Goal: Task Accomplishment & Management: Complete application form

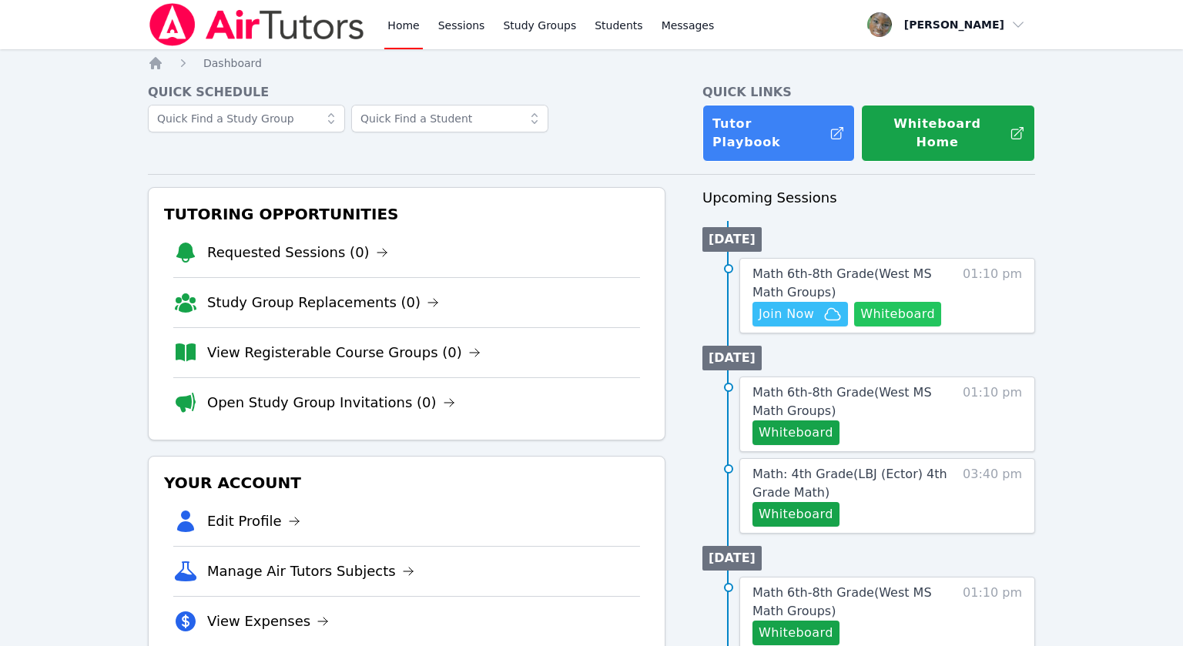
click at [907, 302] on button "Whiteboard" at bounding box center [897, 314] width 87 height 25
click at [817, 265] on link "Math 6th-8th Grade ( West MS Math Groups )" at bounding box center [853, 283] width 203 height 37
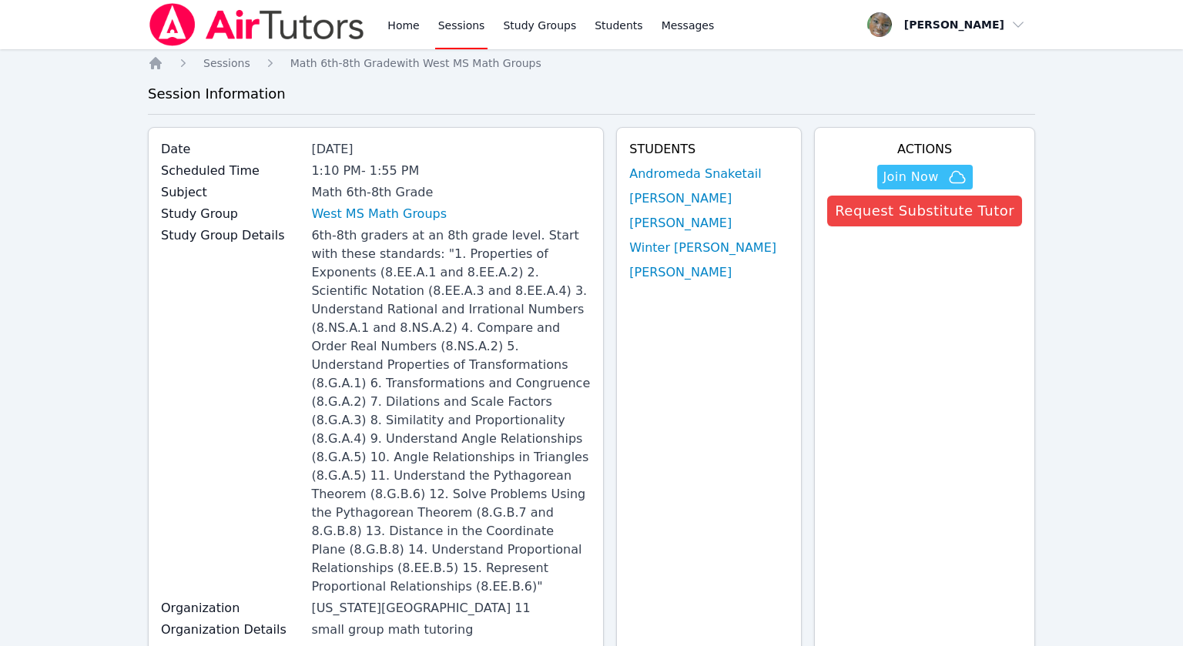
click at [390, 216] on link "West MS Math Groups" at bounding box center [379, 214] width 136 height 18
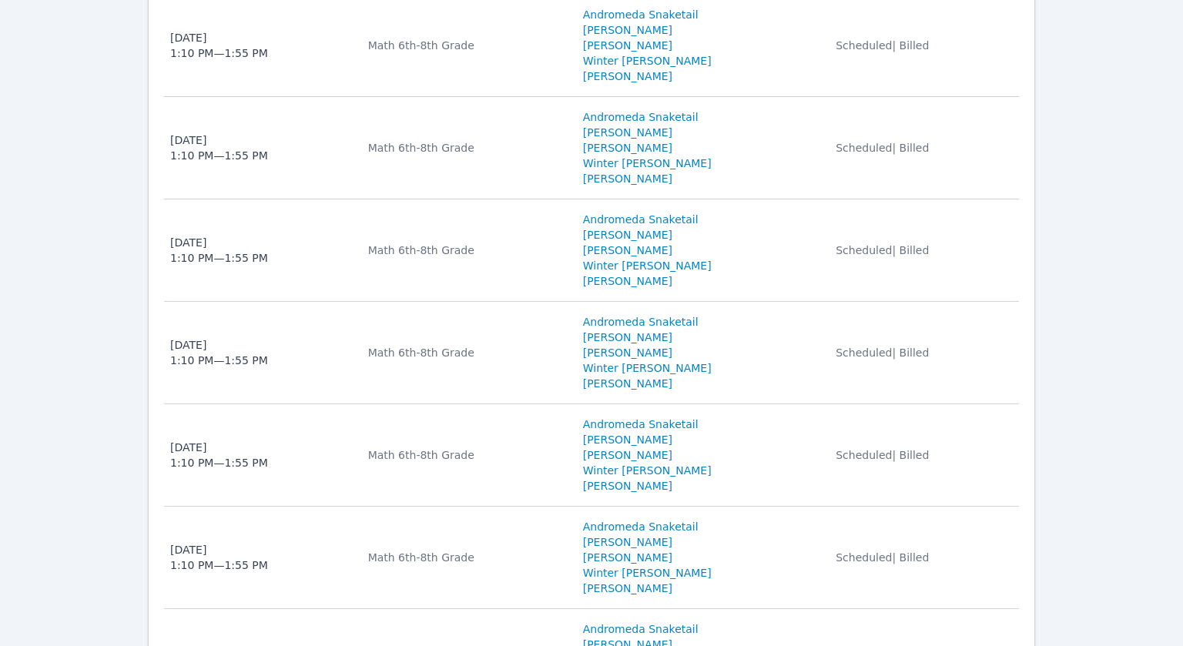
scroll to position [2530, 0]
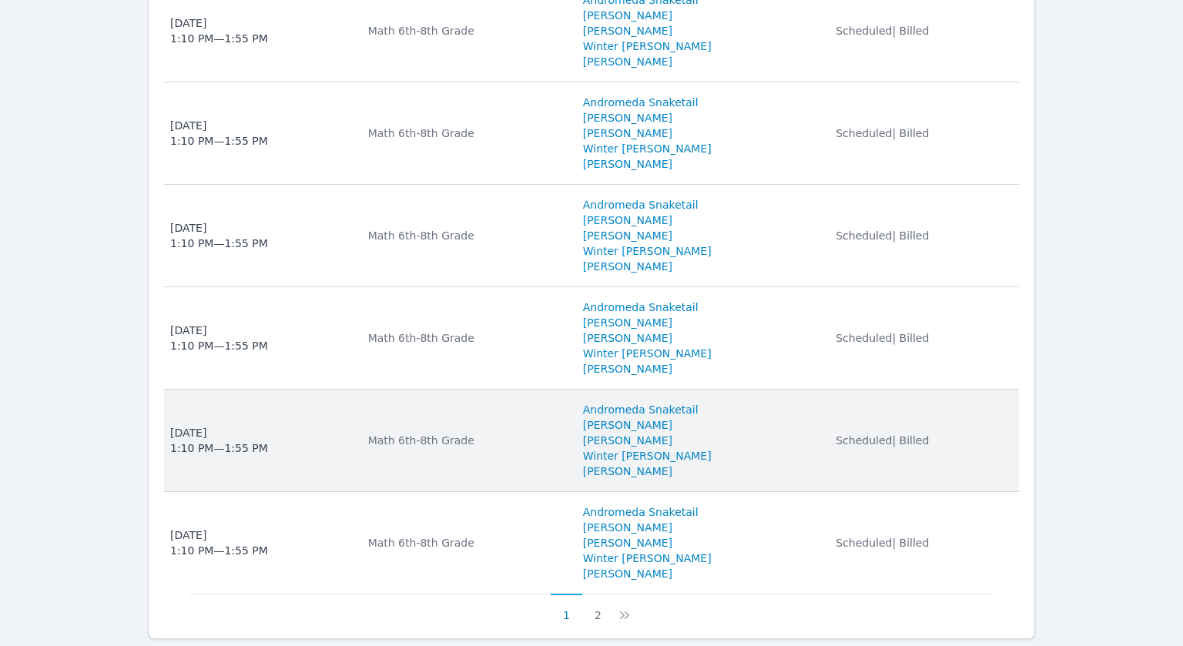
click at [503, 433] on div "Math 6th-8th Grade" at bounding box center [466, 440] width 196 height 15
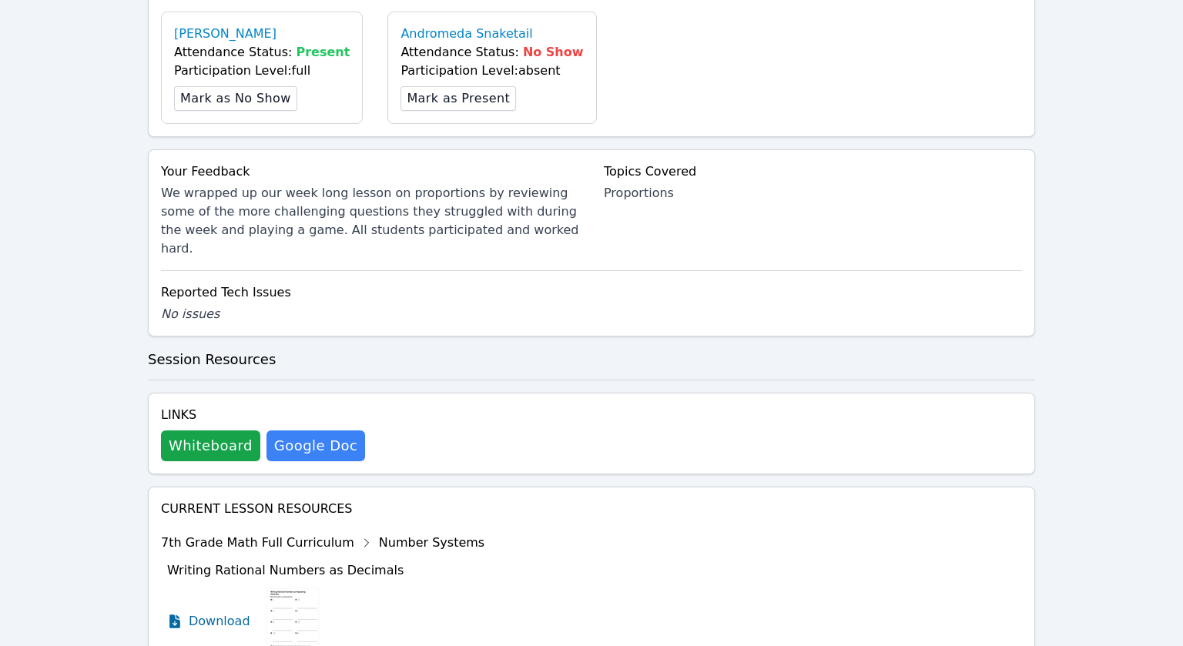
scroll to position [1063, 0]
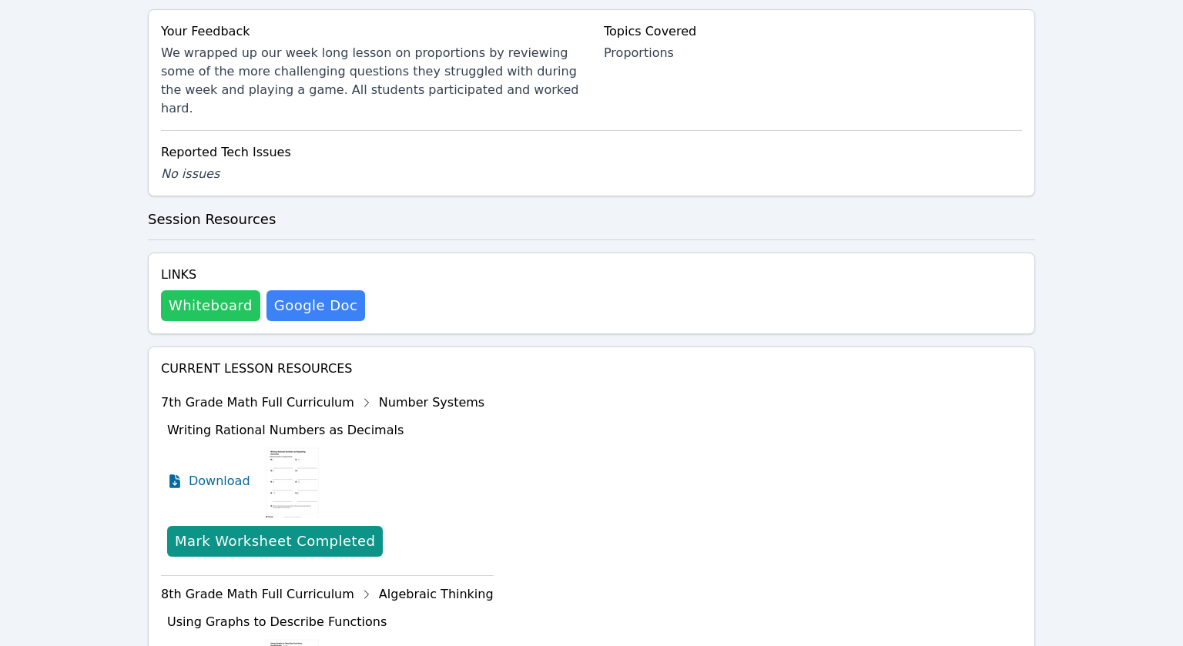
click at [221, 290] on button "Whiteboard" at bounding box center [210, 305] width 99 height 31
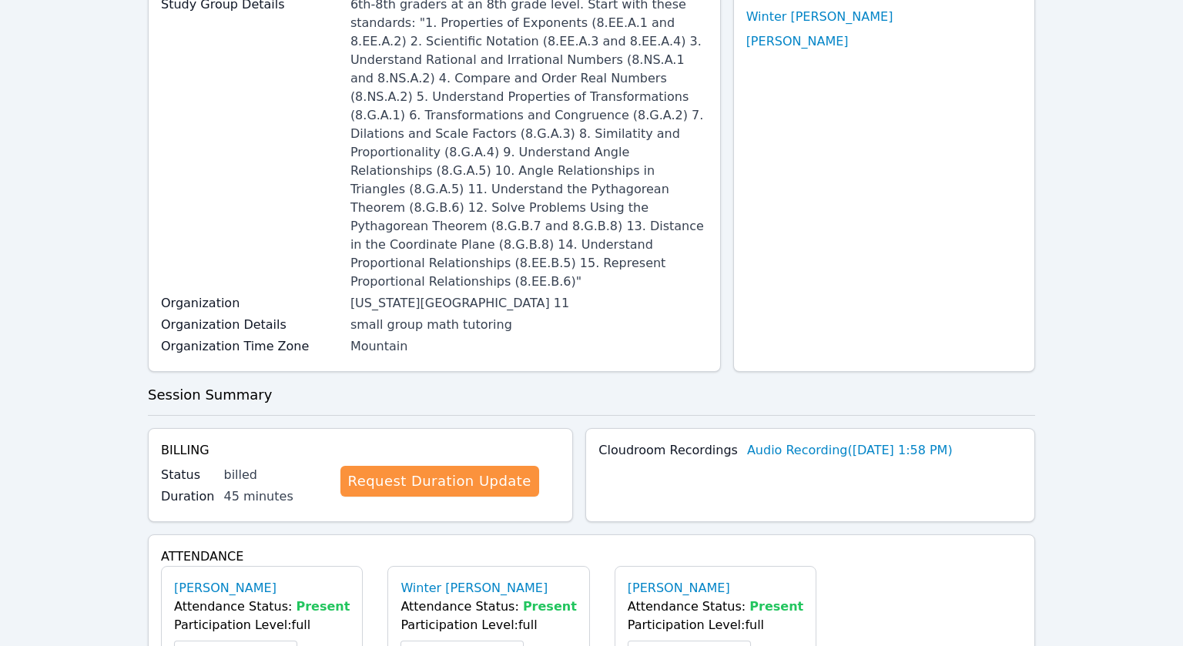
scroll to position [0, 0]
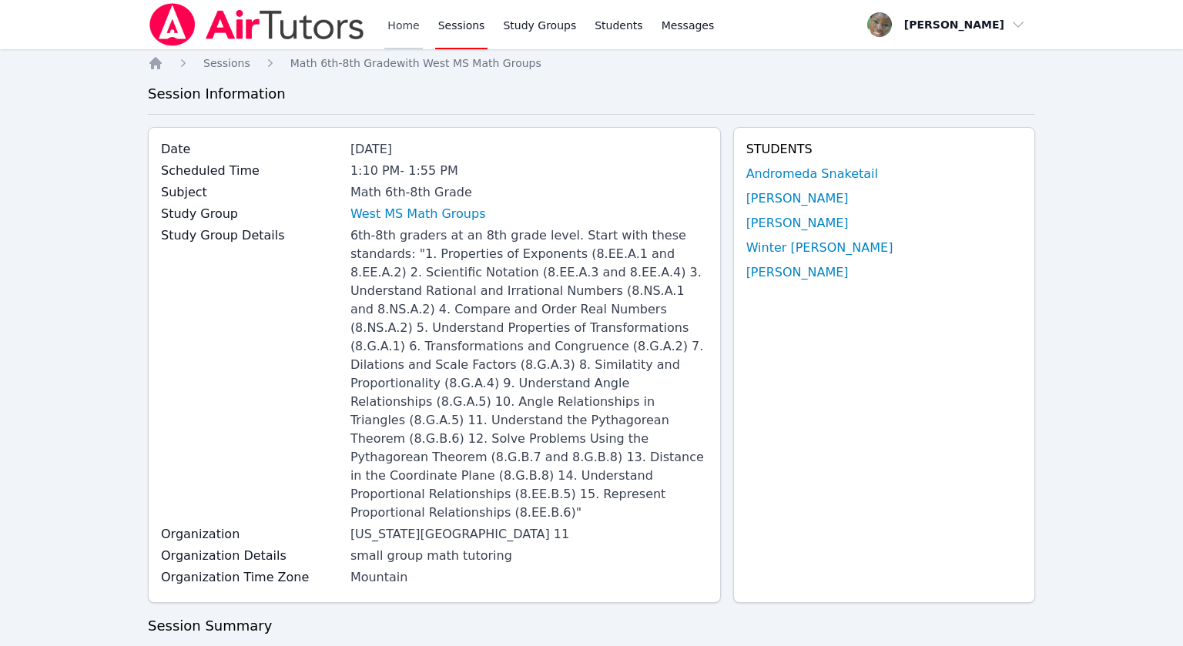
click at [415, 25] on link "Home" at bounding box center [403, 24] width 38 height 49
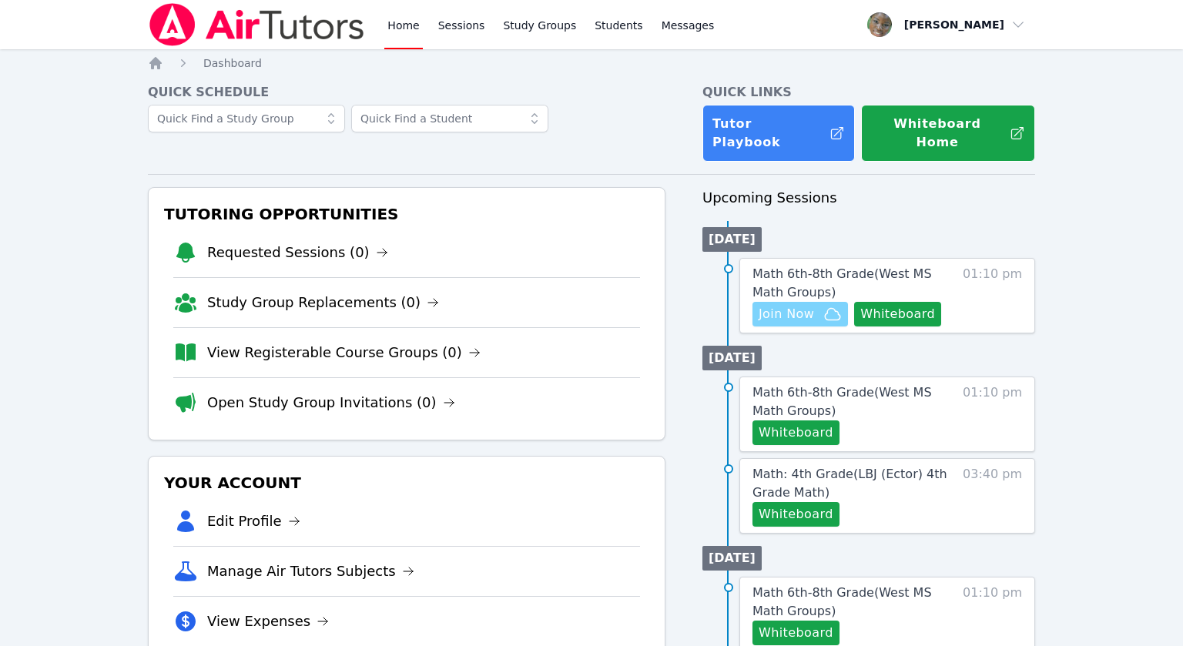
click at [804, 305] on span "Join Now" at bounding box center [785, 314] width 55 height 18
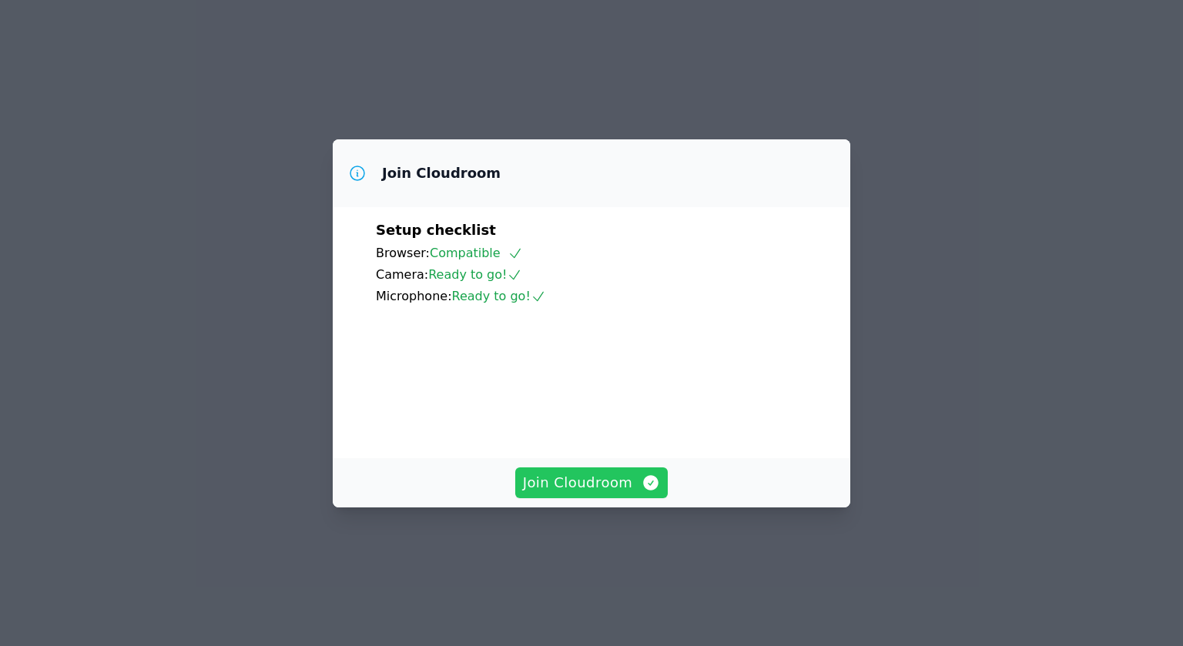
click at [574, 494] on span "Join Cloudroom" at bounding box center [592, 483] width 138 height 22
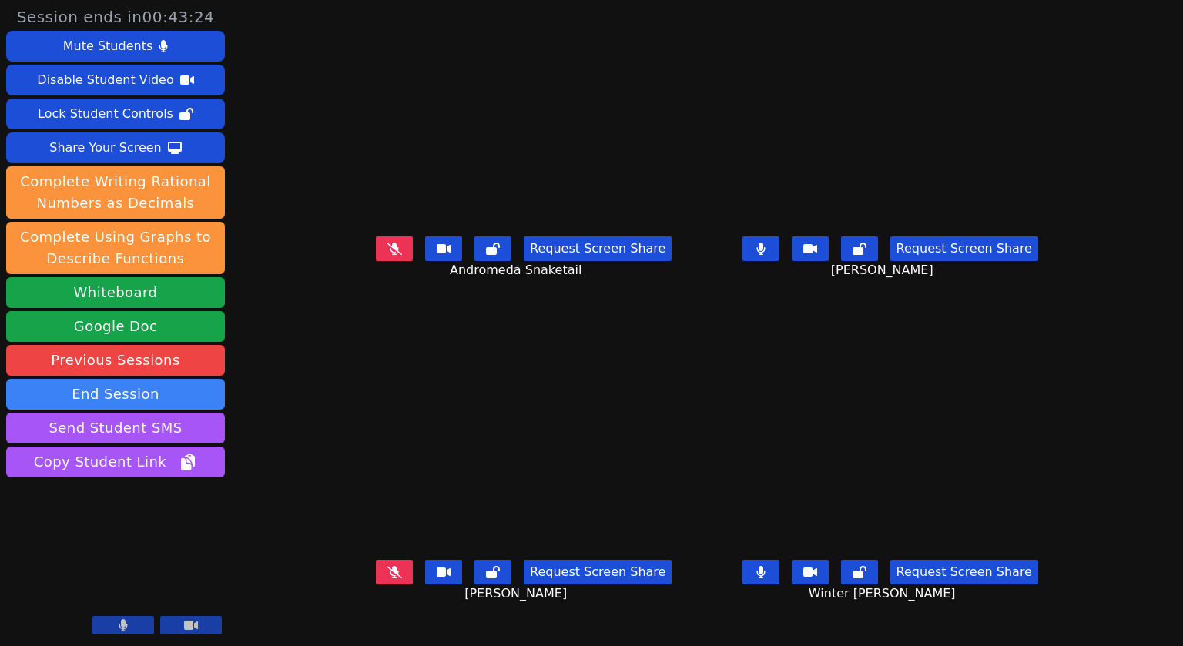
click at [779, 261] on button at bounding box center [760, 248] width 37 height 25
click at [779, 584] on button at bounding box center [760, 572] width 37 height 25
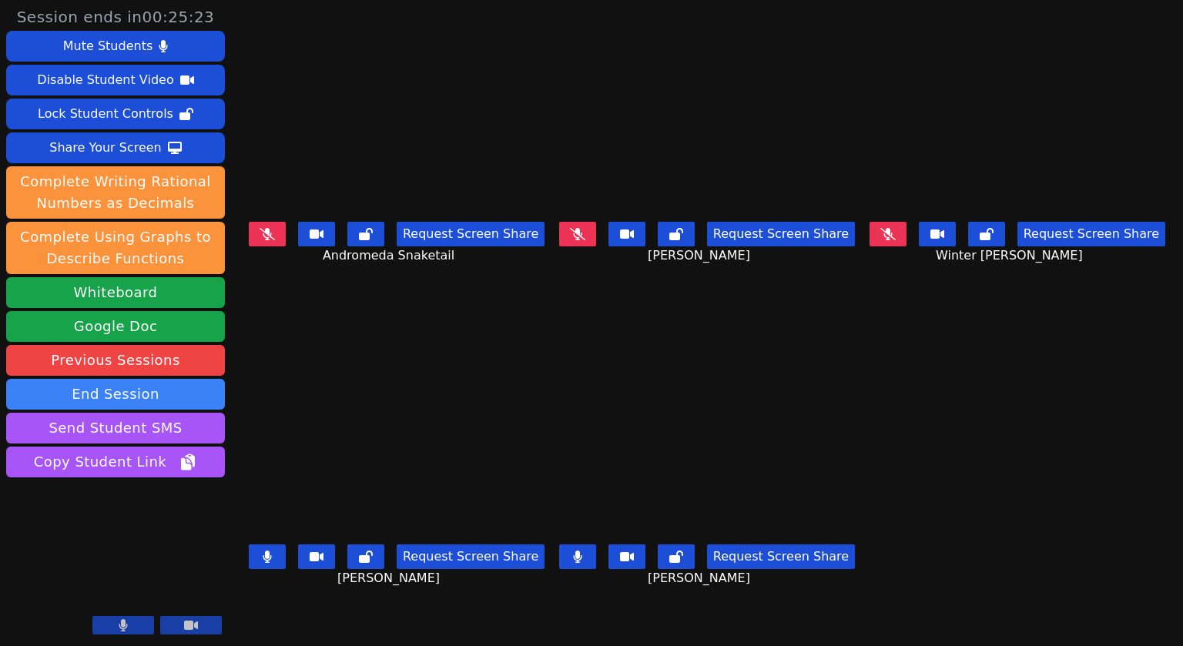
click at [596, 561] on button at bounding box center [577, 556] width 37 height 25
click at [263, 560] on icon at bounding box center [267, 557] width 8 height 12
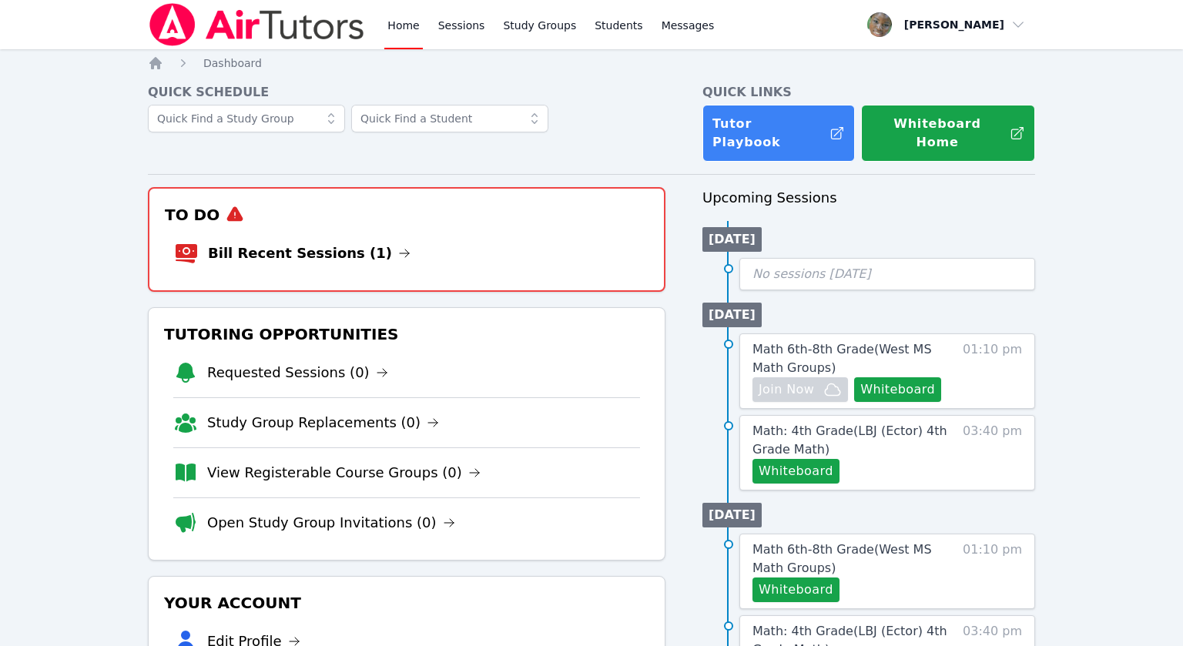
click at [263, 245] on li "Bill Recent Sessions (1)" at bounding box center [406, 253] width 465 height 49
click at [271, 243] on link "Bill Recent Sessions (1)" at bounding box center [309, 254] width 203 height 22
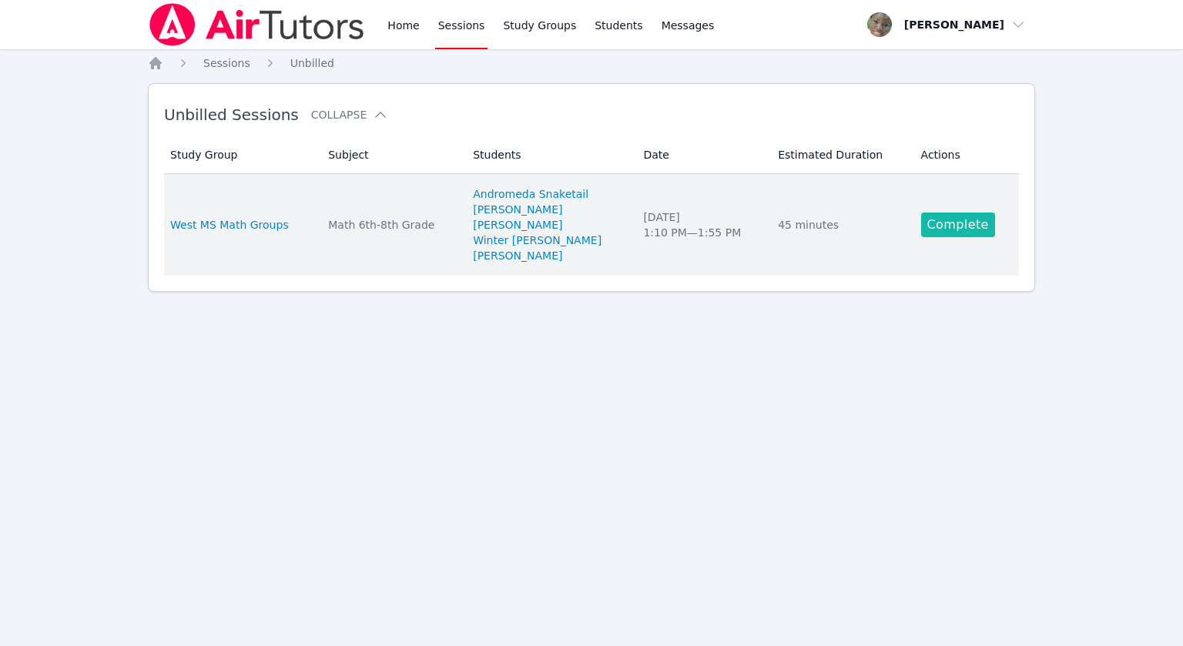
click at [934, 218] on link "Complete" at bounding box center [958, 225] width 74 height 25
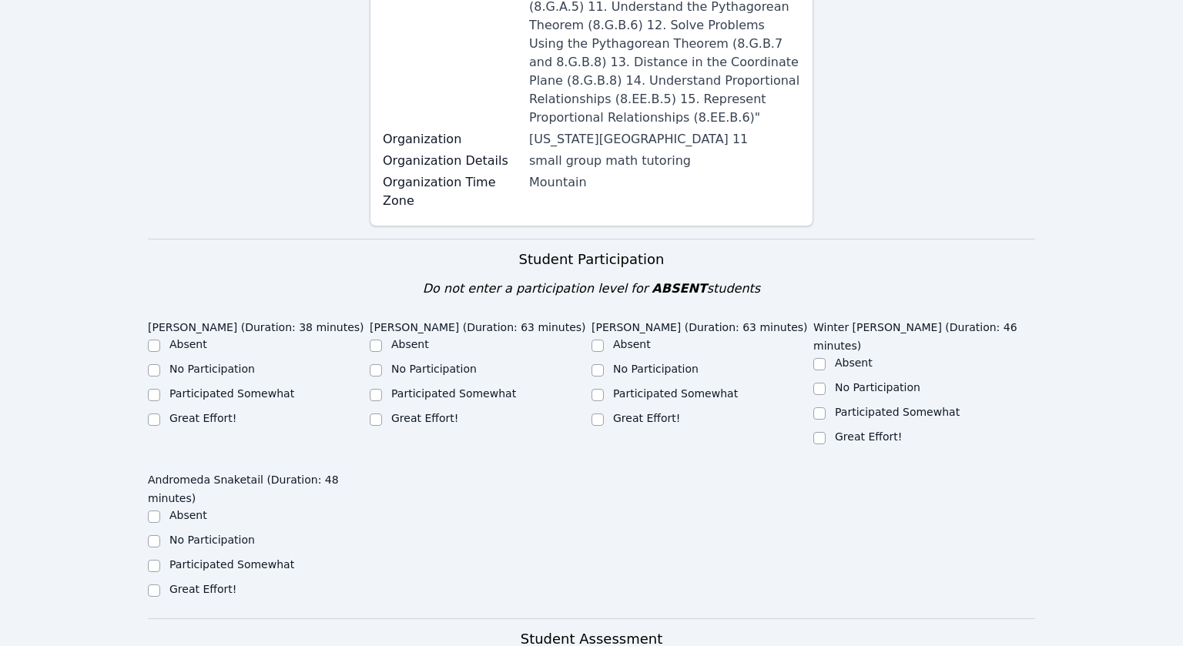
scroll to position [523, 0]
click at [153, 387] on input "Participated Somewhat" at bounding box center [154, 393] width 12 height 12
checkbox input "true"
click at [381, 412] on input "Great Effort!" at bounding box center [376, 418] width 12 height 12
checkbox input "true"
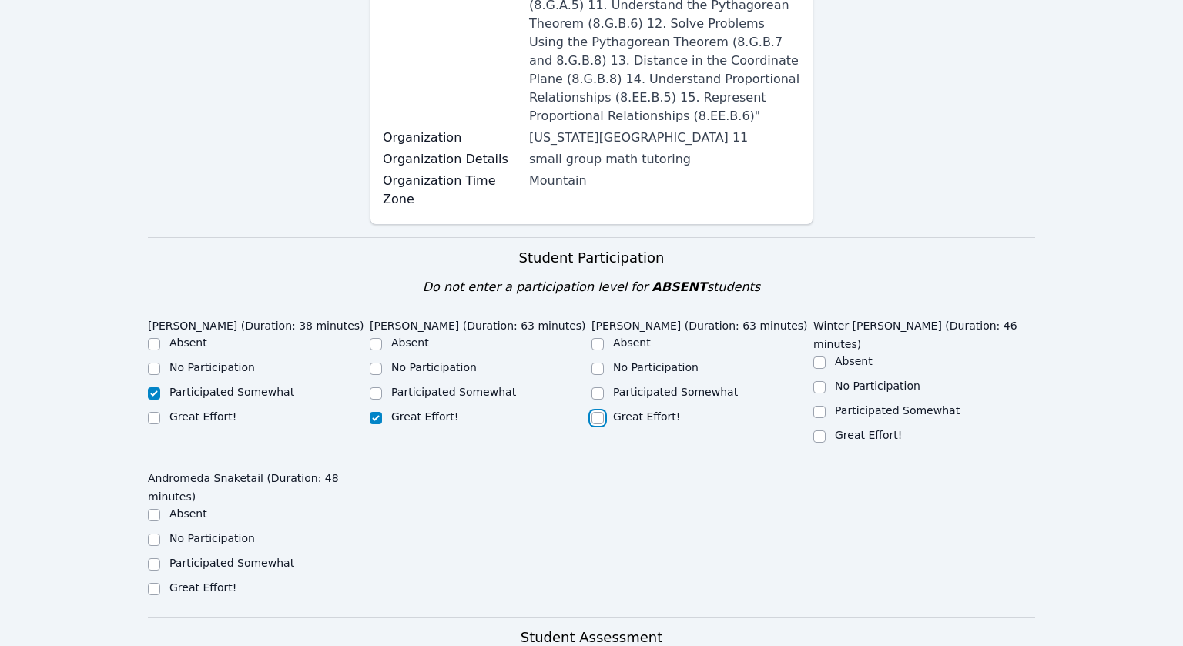
click at [601, 412] on input "Great Effort!" at bounding box center [597, 418] width 12 height 12
checkbox input "true"
click at [822, 430] on input "Great Effort!" at bounding box center [819, 436] width 12 height 12
checkbox input "true"
click at [159, 583] on input "Great Effort!" at bounding box center [154, 589] width 12 height 12
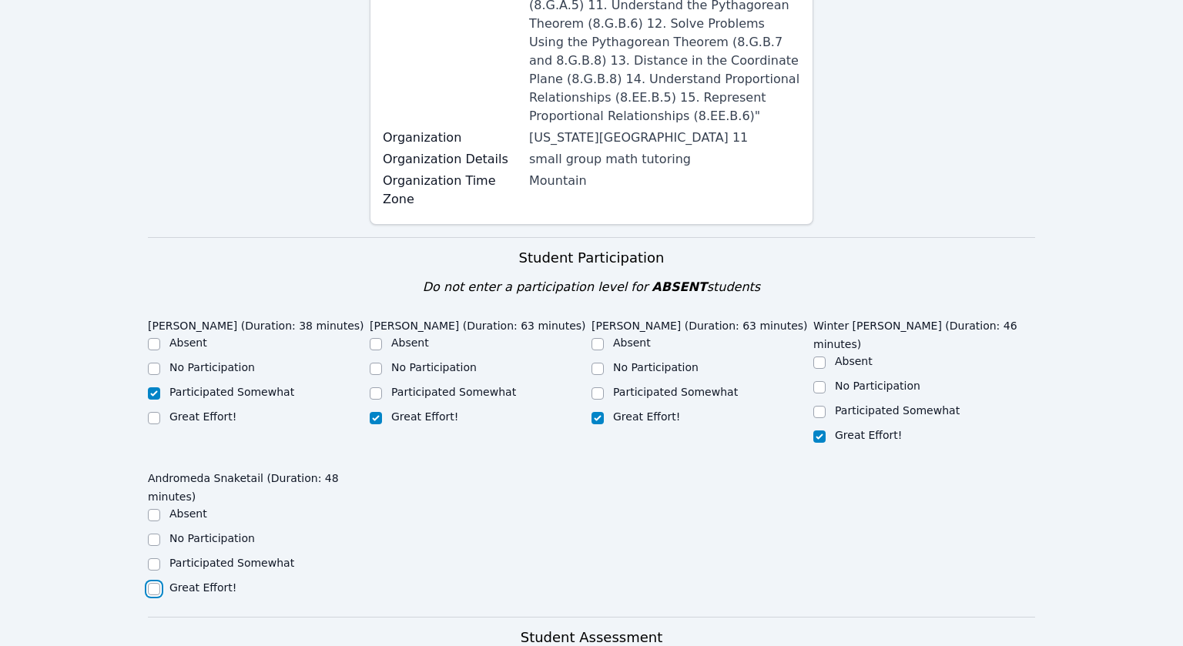
checkbox input "true"
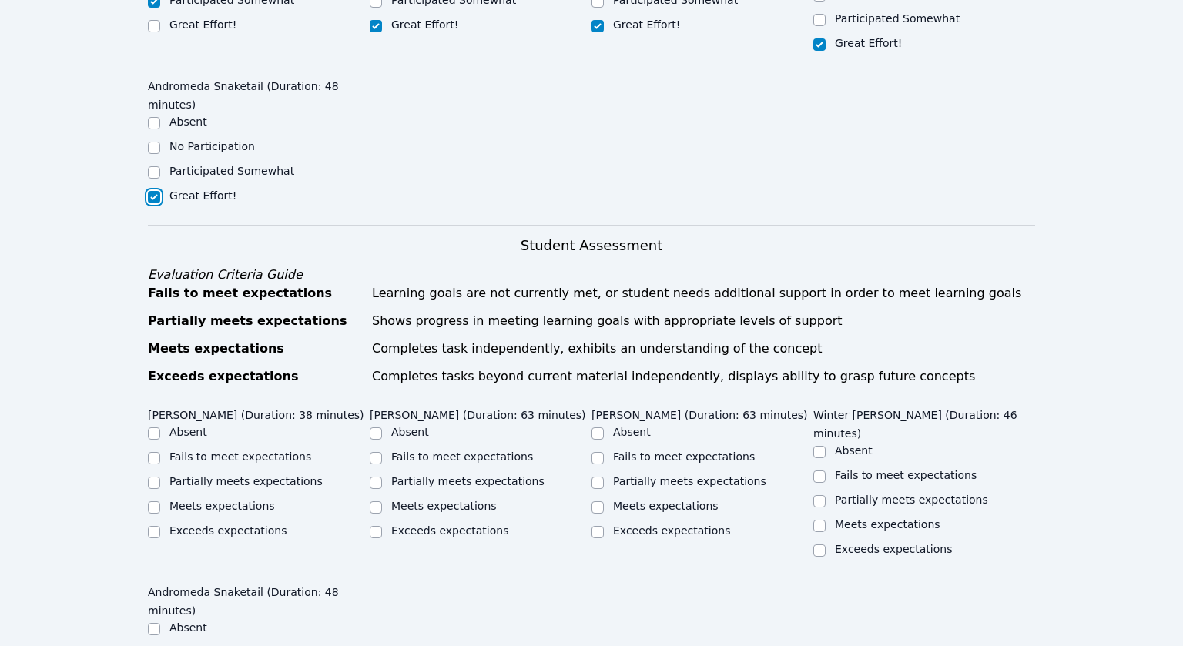
scroll to position [918, 0]
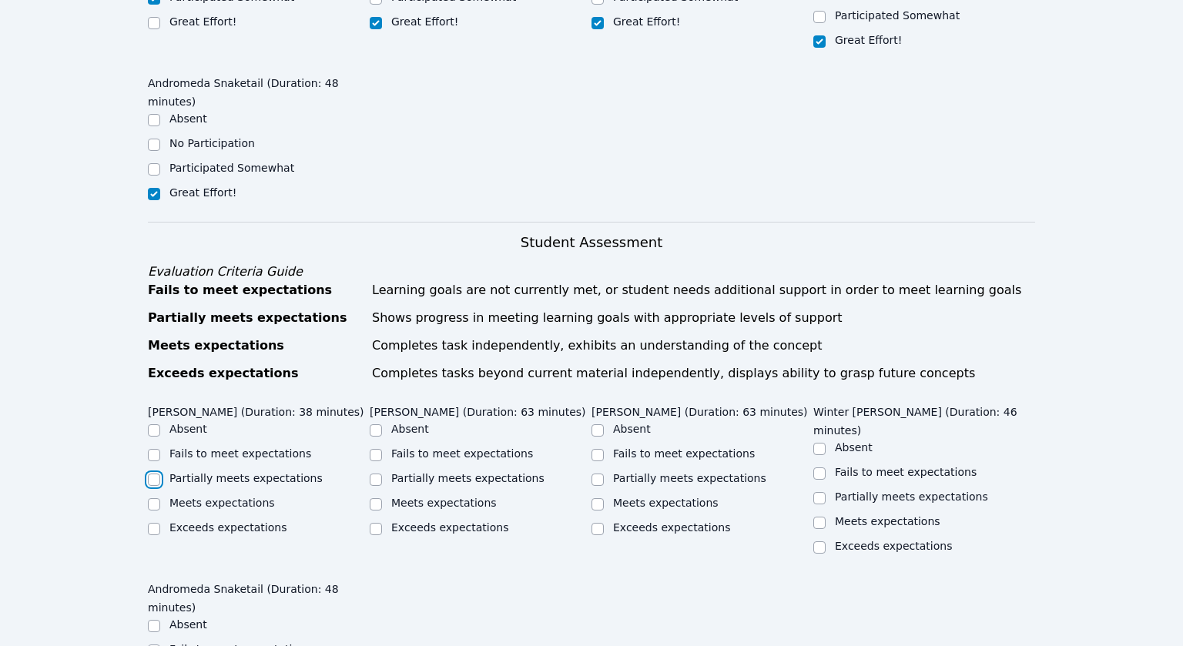
click at [151, 474] on input "Partially meets expectations" at bounding box center [154, 480] width 12 height 12
checkbox input "true"
click at [819, 517] on input "Meets expectations" at bounding box center [819, 523] width 12 height 12
checkbox input "true"
click at [599, 498] on input "Meets expectations" at bounding box center [597, 504] width 12 height 12
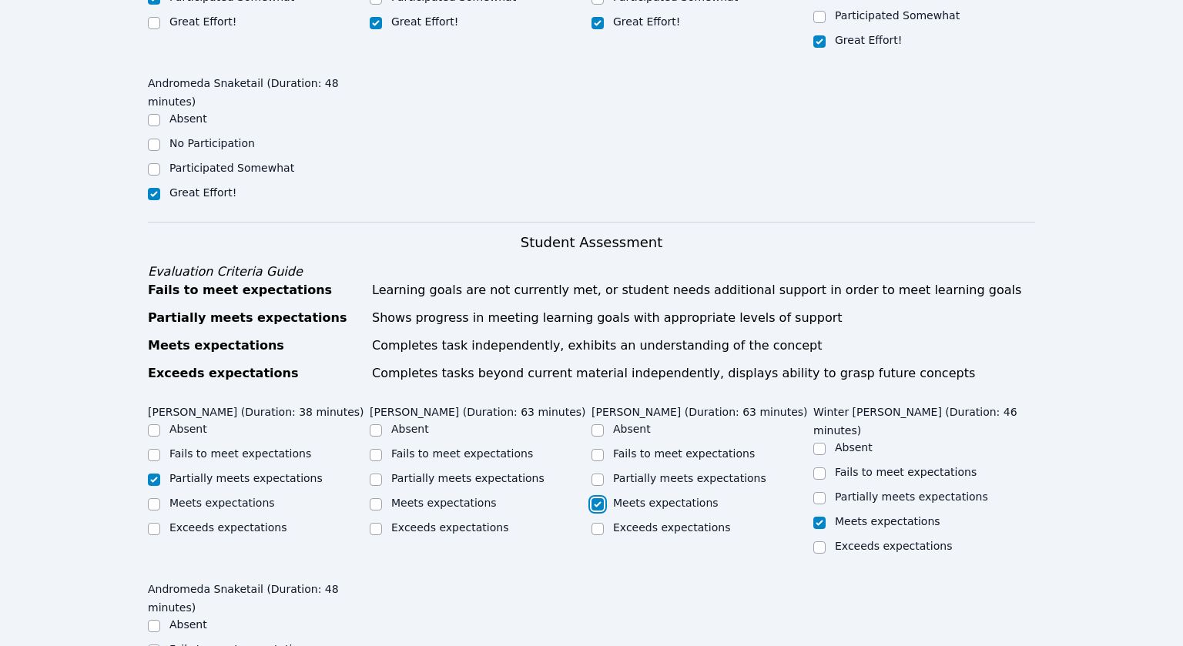
checkbox input "true"
click at [380, 474] on input "Partially meets expectations" at bounding box center [376, 480] width 12 height 12
checkbox input "true"
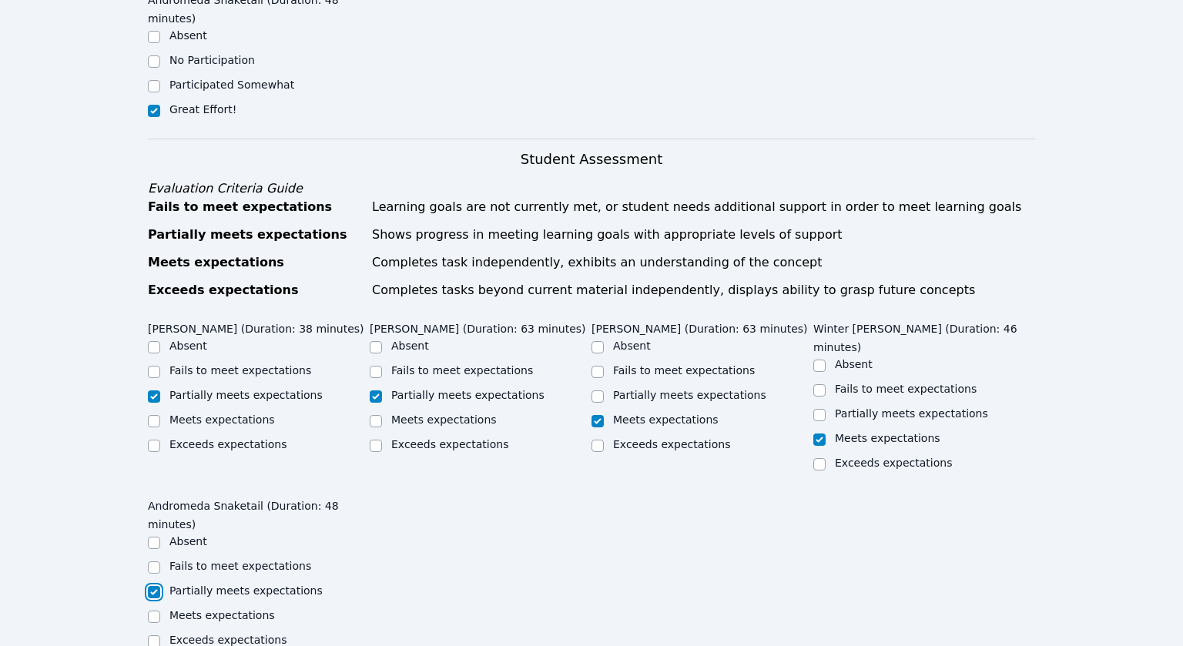
scroll to position [1023, 0]
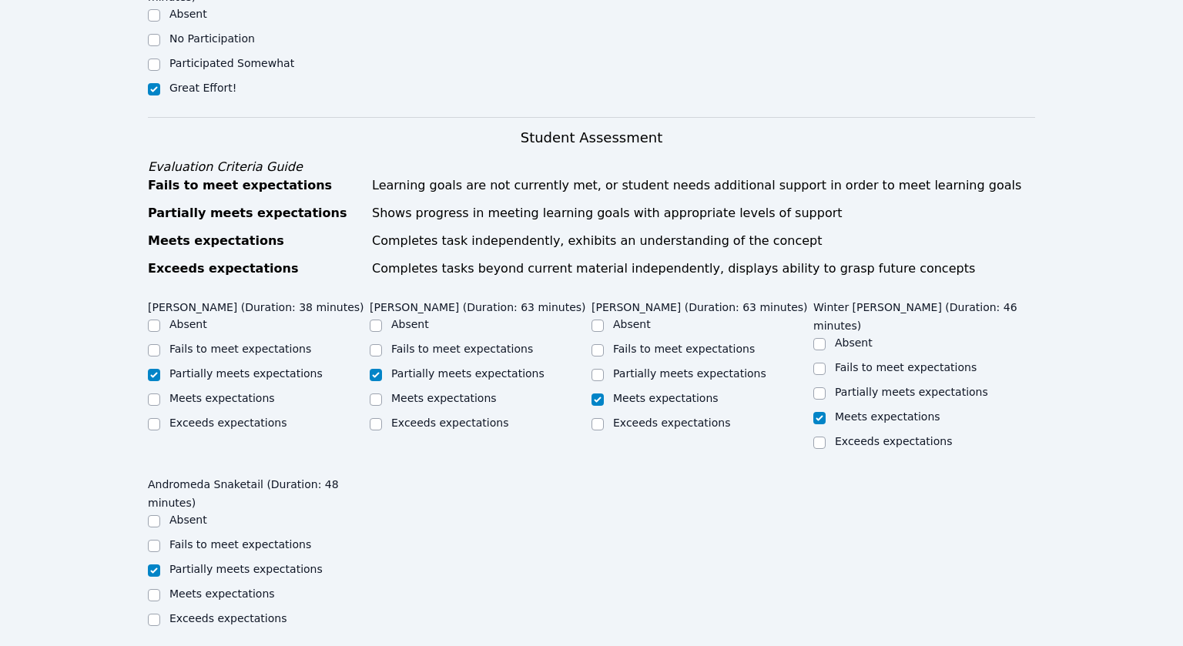
click at [200, 545] on form "Student Participation Do not enter a participation level for ABSENT students Je…" at bounding box center [591, 500] width 887 height 1527
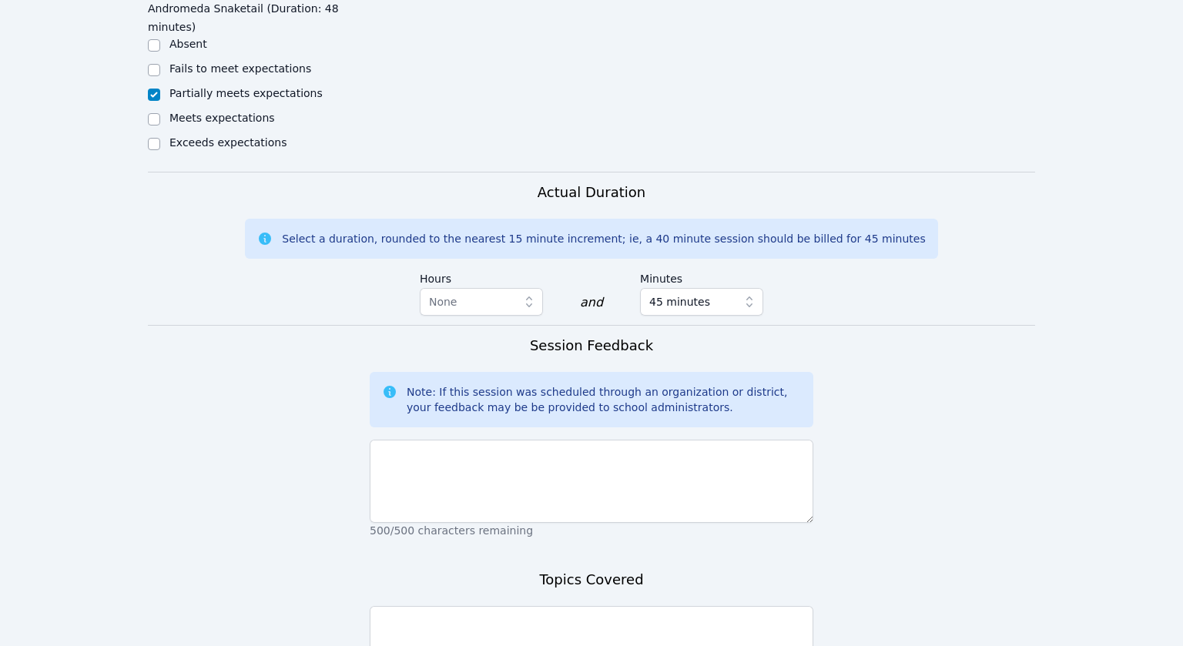
scroll to position [1499, 0]
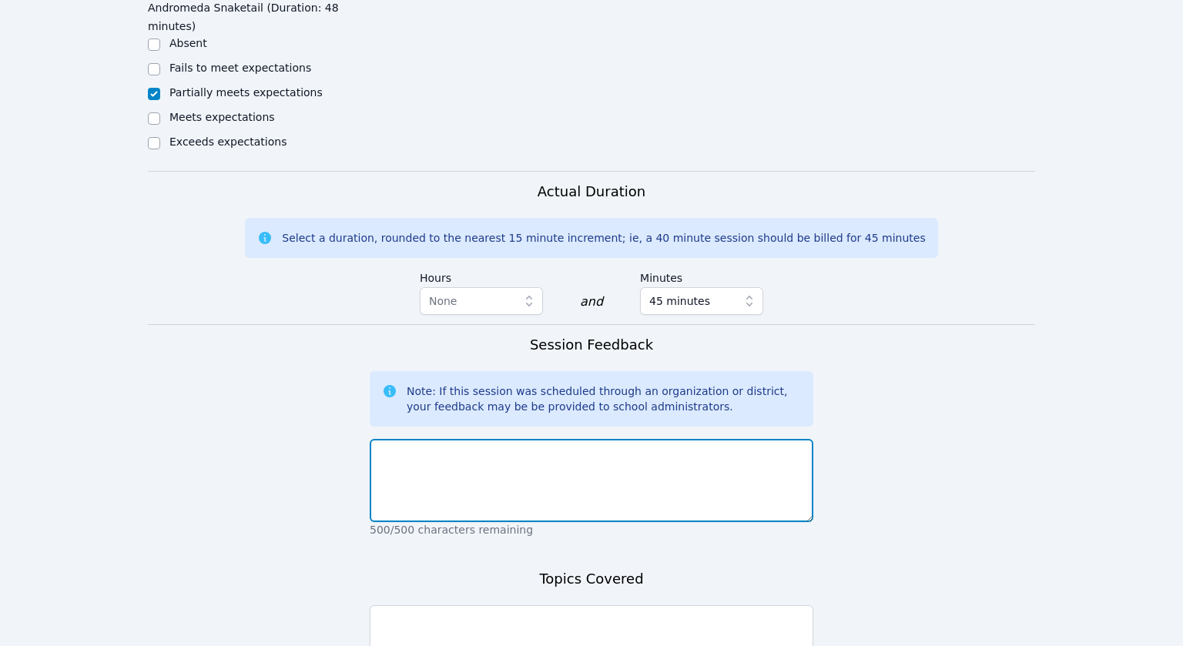
click at [629, 439] on textarea at bounding box center [592, 480] width 444 height 83
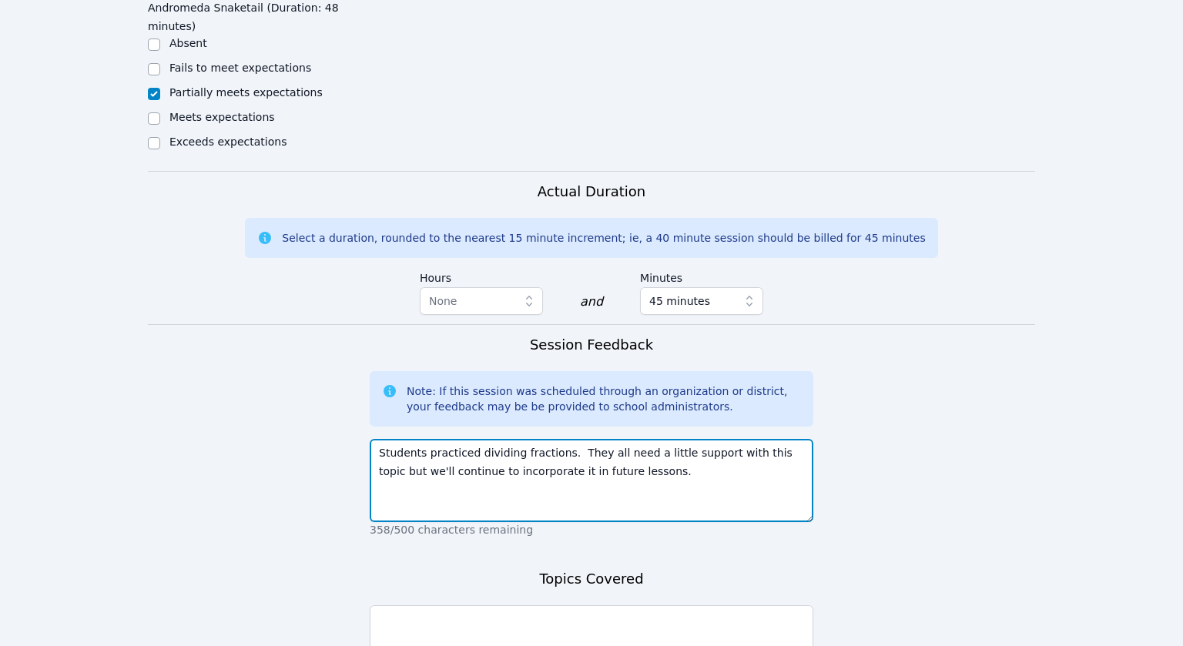
type textarea "Students practiced dividing fractions. They all need a little support with this…"
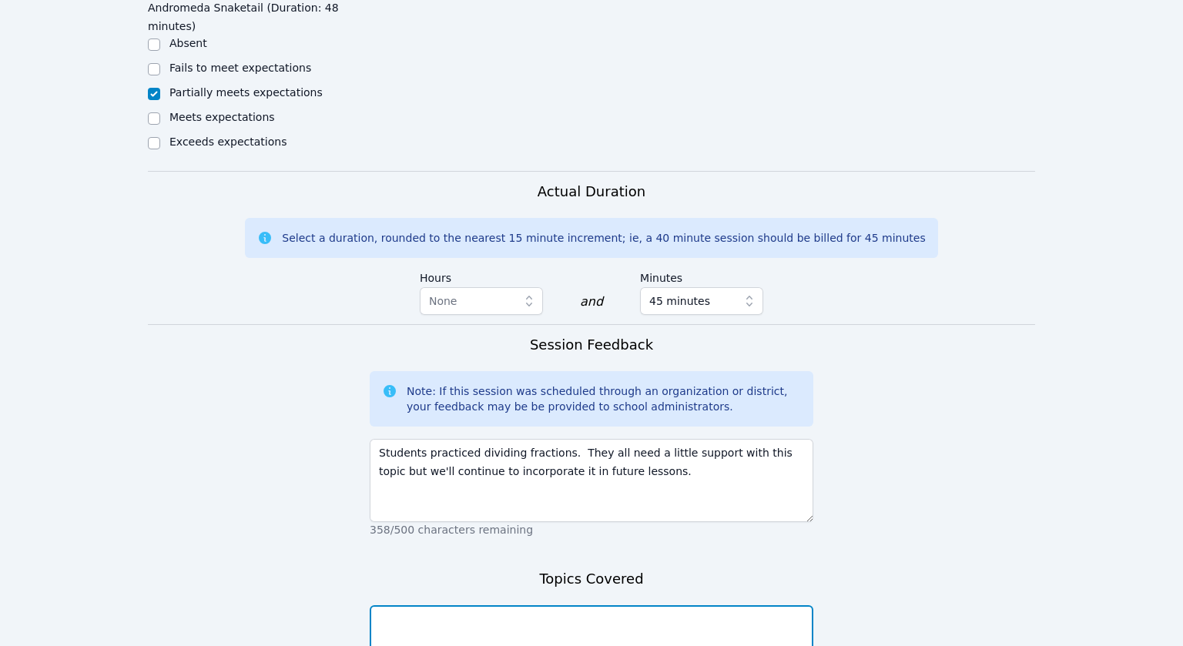
click at [593, 605] on textarea at bounding box center [592, 646] width 444 height 83
type textarea "dividing fractions"
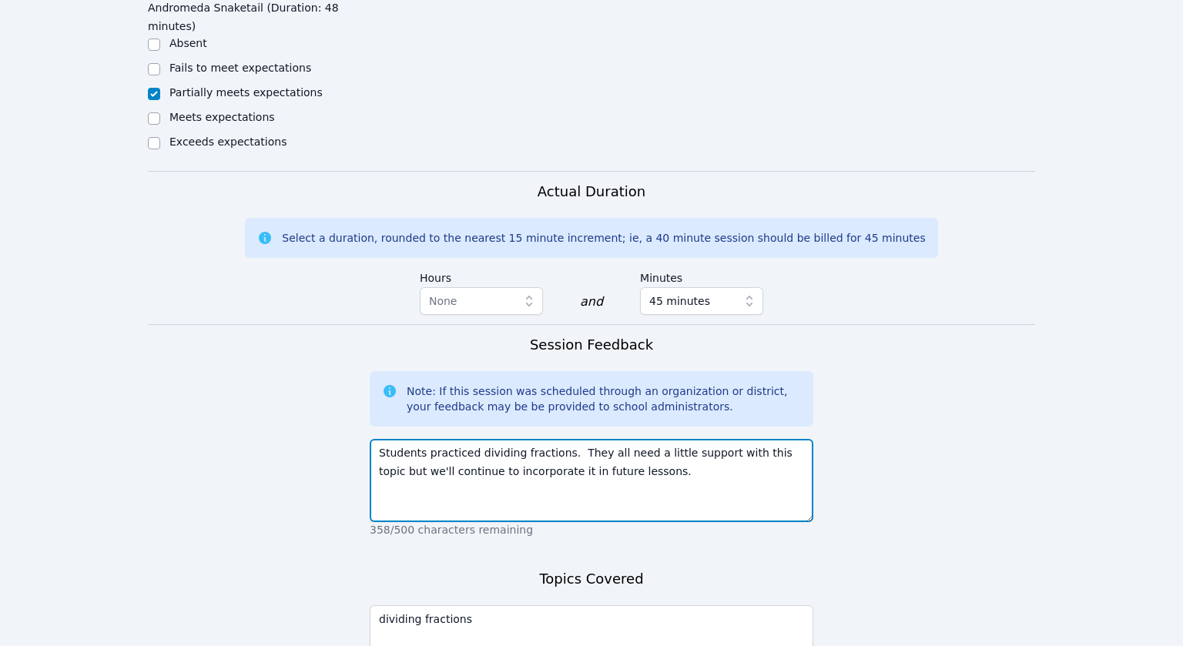
click at [788, 439] on textarea "Students practiced dividing fractions. They all need a little support with this…" at bounding box center [592, 480] width 444 height 83
click at [785, 439] on textarea "Students practiced dividing fractions. They all need a little support with this…" at bounding box center [592, 480] width 444 height 83
click at [392, 439] on textarea "Students practiced dividing fractions. They all need a little support with this…" at bounding box center [592, 480] width 444 height 83
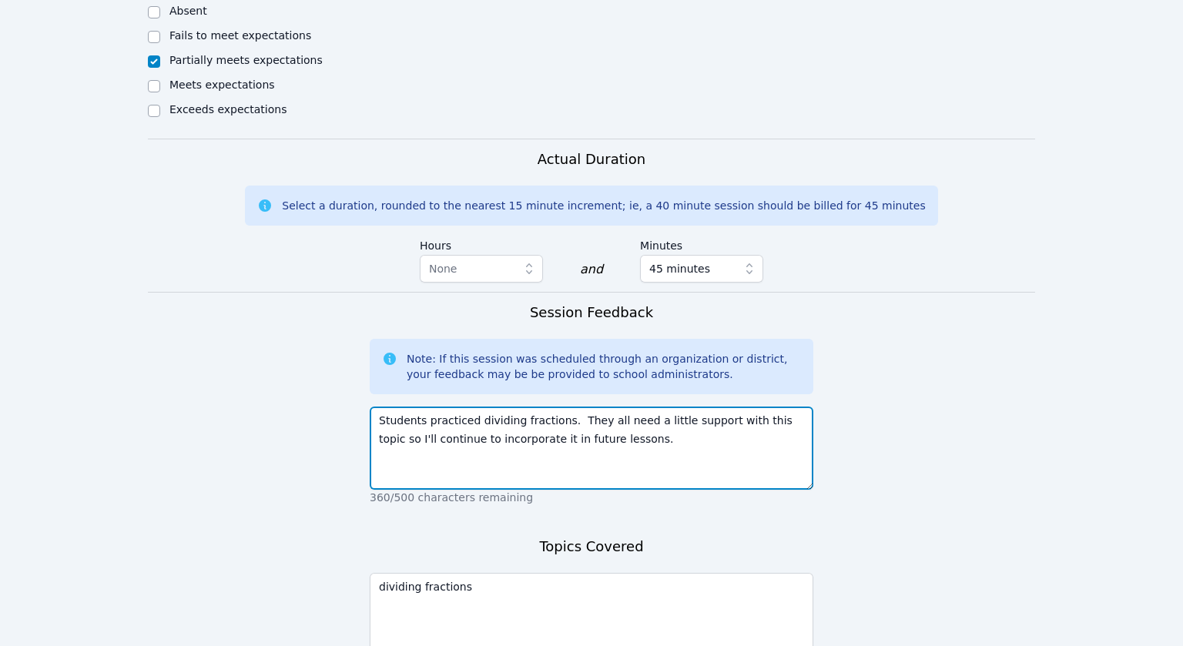
scroll to position [1535, 0]
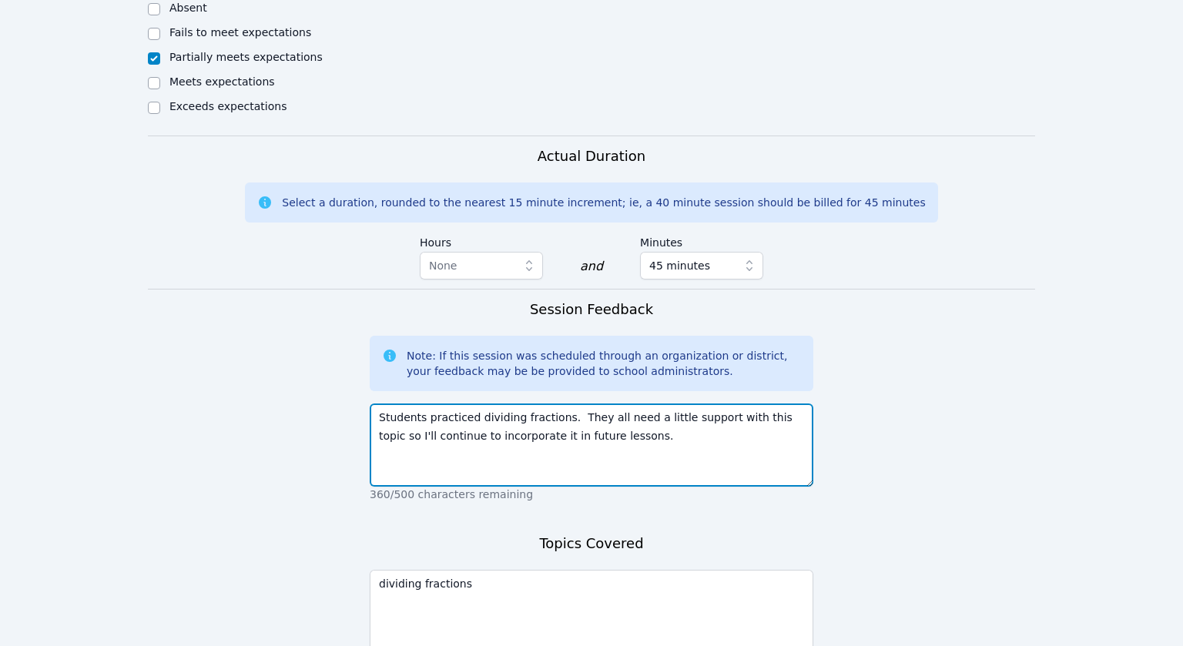
type textarea "Students practiced dividing fractions. They all need a little support with this…"
